Goal: Task Accomplishment & Management: Manage account settings

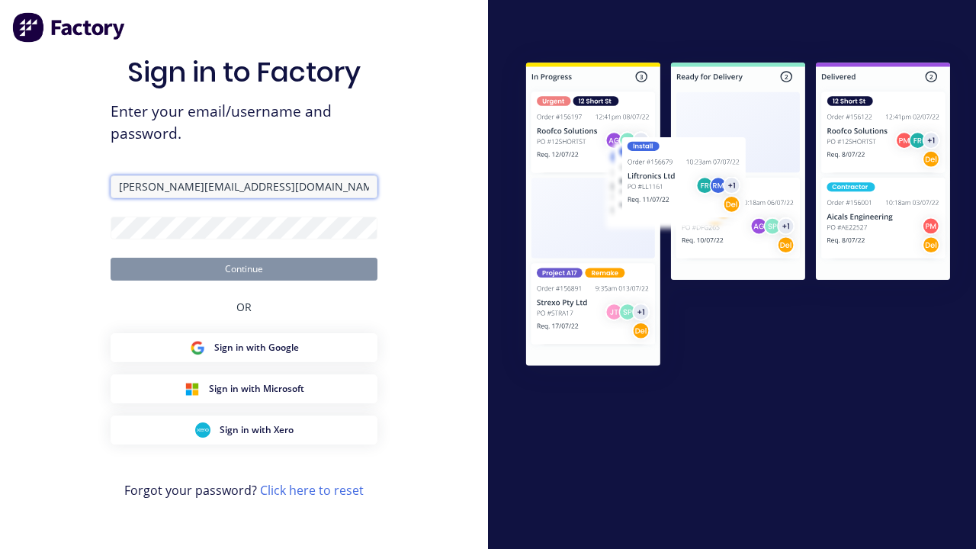
type input "[PERSON_NAME][EMAIL_ADDRESS][DOMAIN_NAME]"
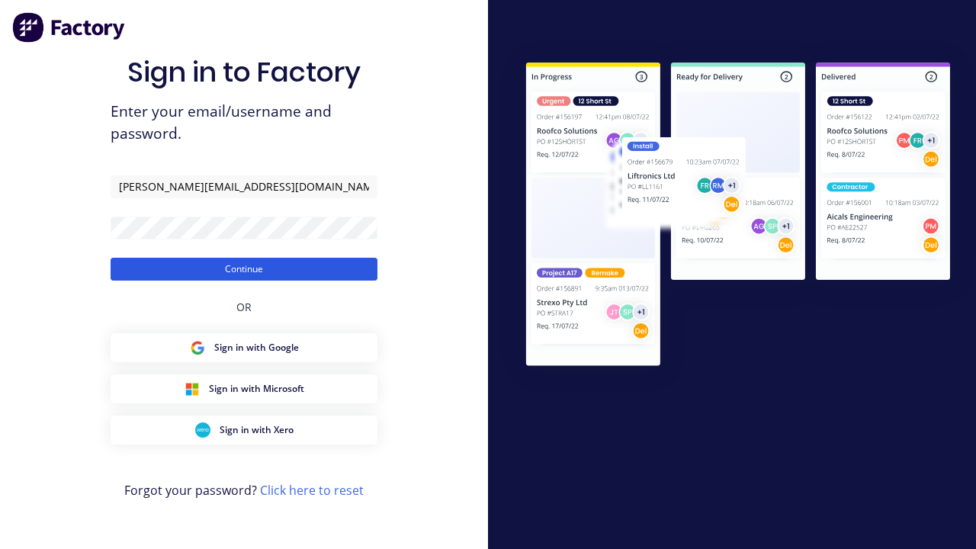
click at [244, 268] on button "Continue" at bounding box center [244, 269] width 267 height 23
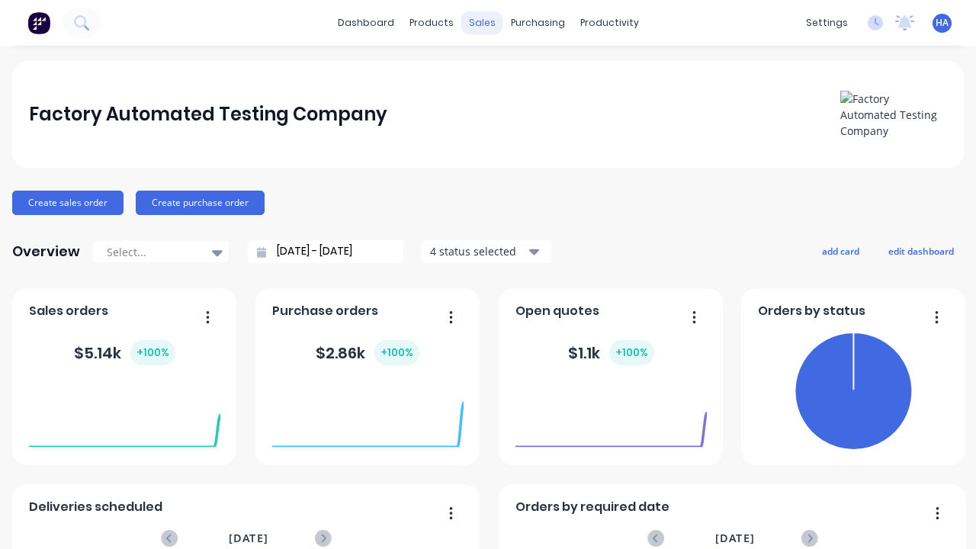
click at [482, 23] on div "sales" at bounding box center [482, 22] width 42 height 23
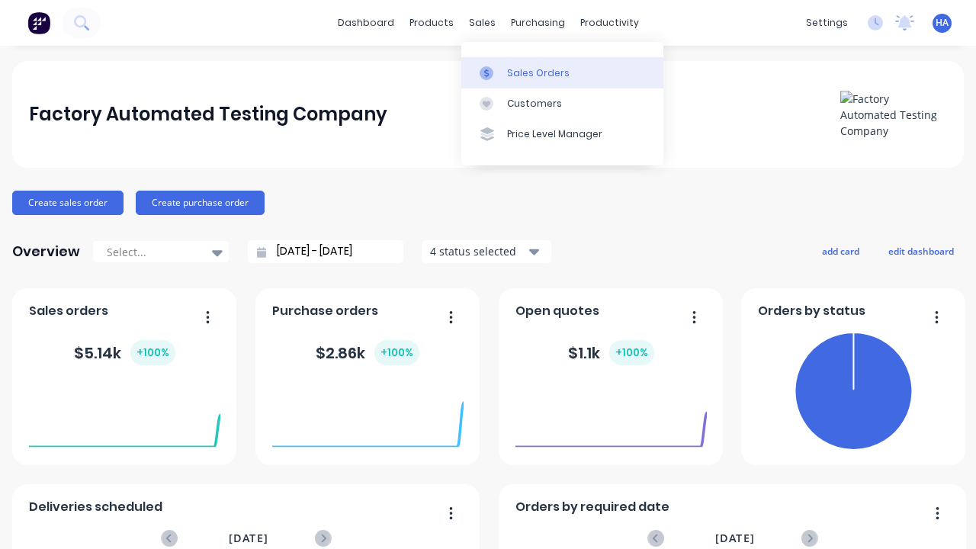
click at [562, 72] on div "Sales Orders" at bounding box center [538, 73] width 62 height 14
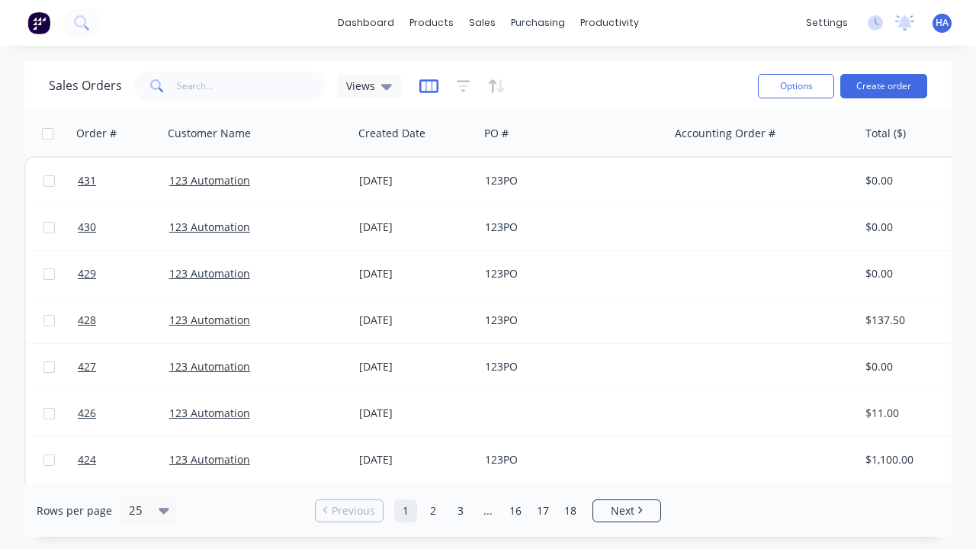
click at [428, 85] on icon "button" at bounding box center [428, 85] width 19 height 15
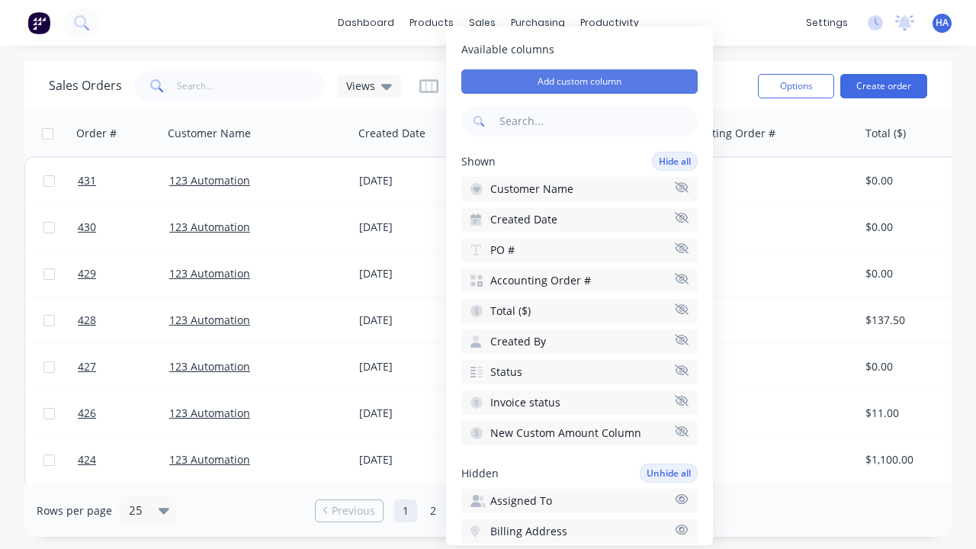
click at [579, 82] on button "Add custom column" at bounding box center [579, 81] width 236 height 24
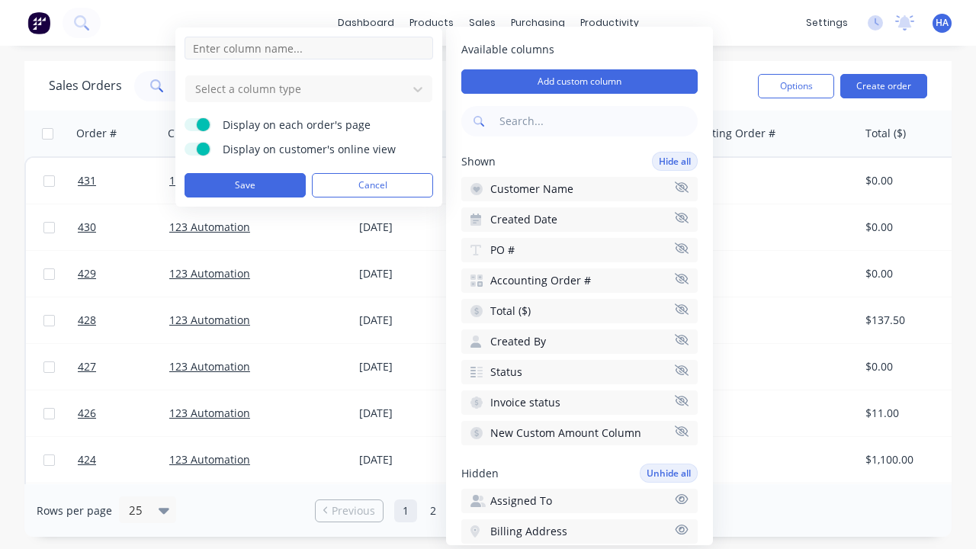
click at [309, 48] on input at bounding box center [308, 48] width 248 height 23
type input "New Custom Date Picker Column"
click at [296, 88] on div at bounding box center [297, 88] width 206 height 19
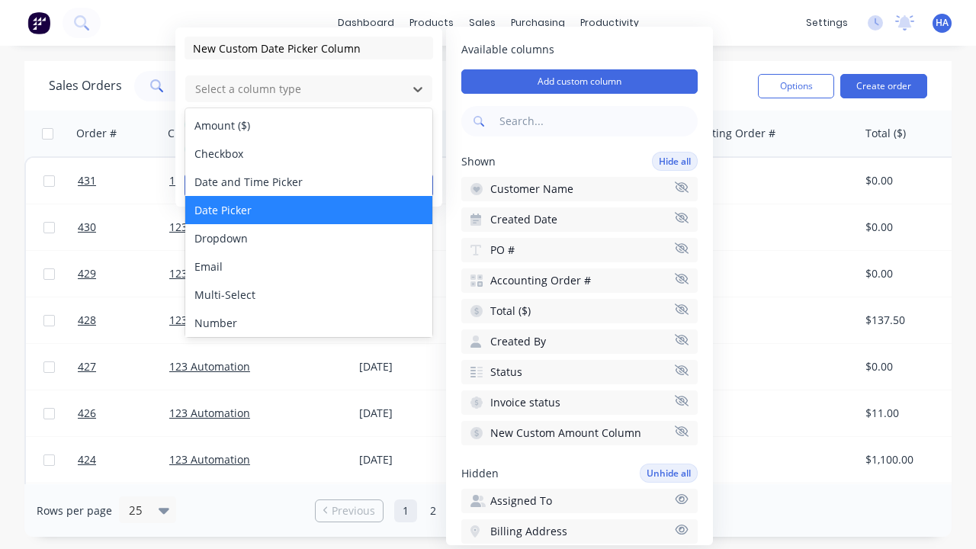
click at [309, 210] on div "Date Picker" at bounding box center [308, 210] width 247 height 28
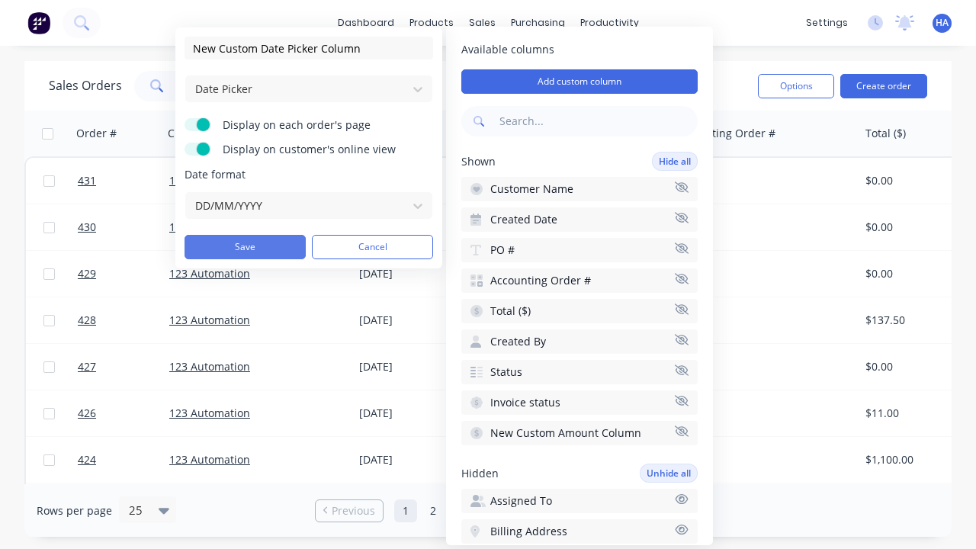
click at [245, 247] on button "Save" at bounding box center [244, 247] width 121 height 24
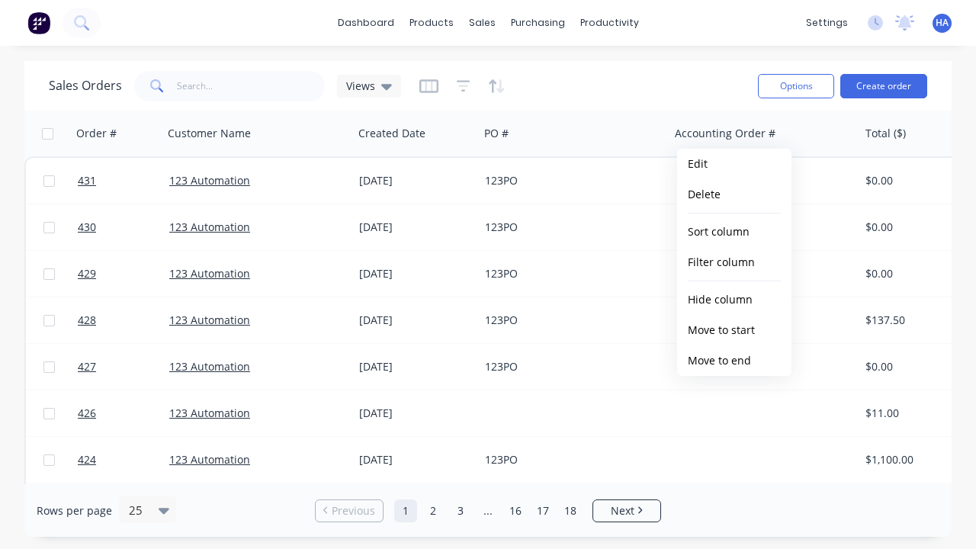
scroll to position [0, 1014]
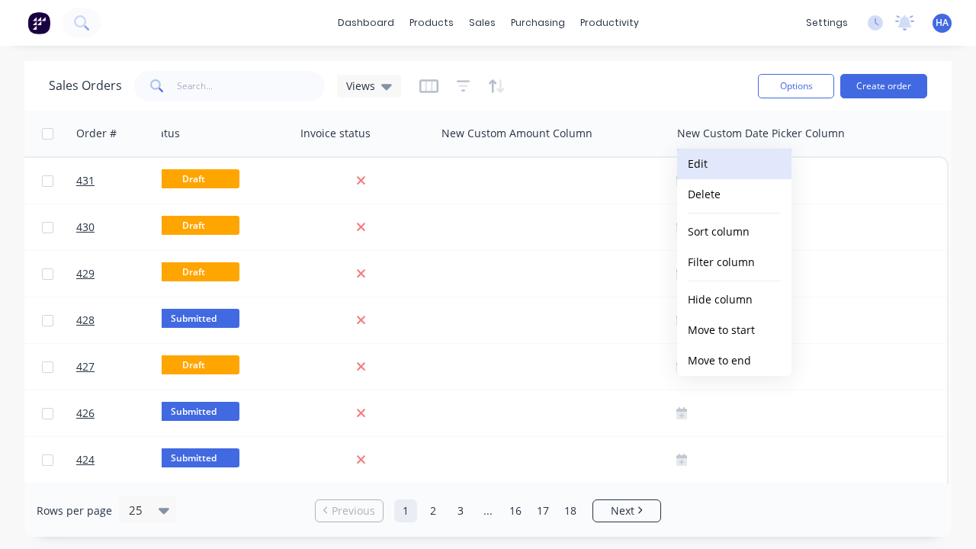
click at [734, 164] on button "Edit" at bounding box center [734, 164] width 114 height 30
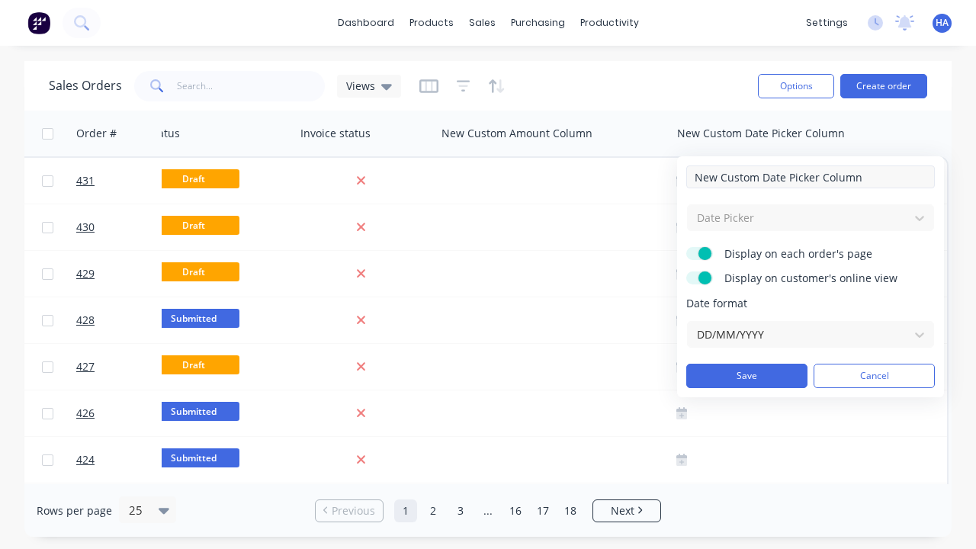
click at [810, 177] on input "New Custom Date Picker Column" at bounding box center [810, 176] width 248 height 23
type input "New Custom Date Picker Column - Updated"
click at [746, 376] on button "Save" at bounding box center [746, 376] width 121 height 24
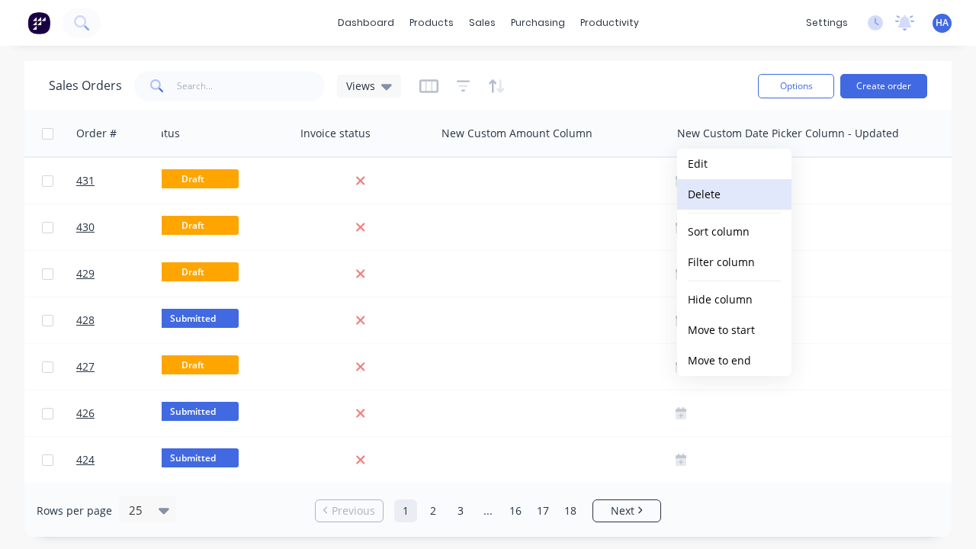
click at [734, 194] on button "Delete" at bounding box center [734, 194] width 114 height 30
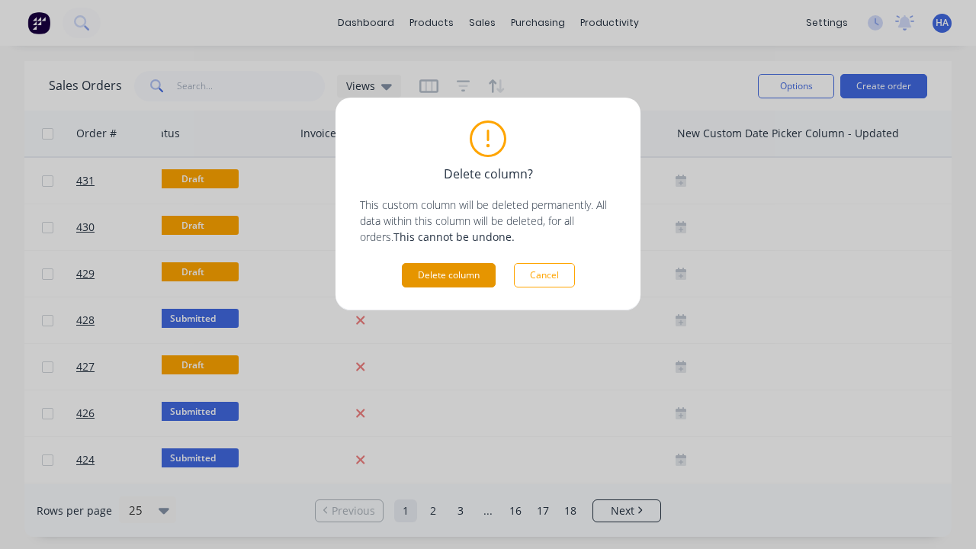
click at [448, 275] on button "Delete column" at bounding box center [449, 275] width 94 height 24
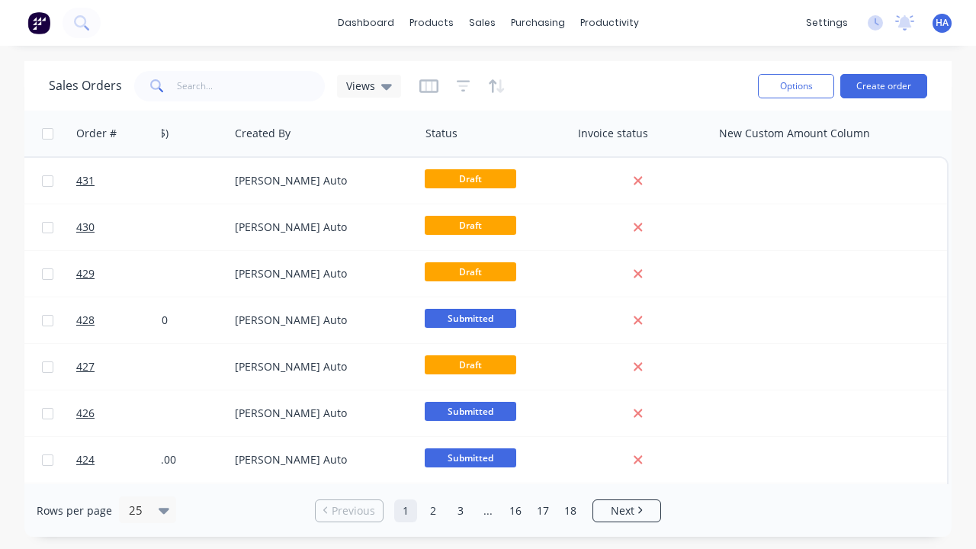
scroll to position [0, 737]
